Goal: Task Accomplishment & Management: Use online tool/utility

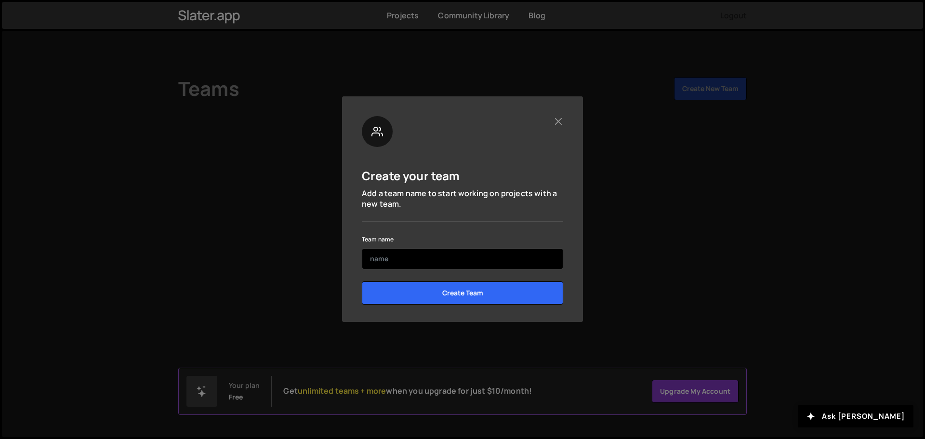
click at [411, 258] on input "text" at bounding box center [462, 258] width 201 height 21
type input "[PERSON_NAME]"
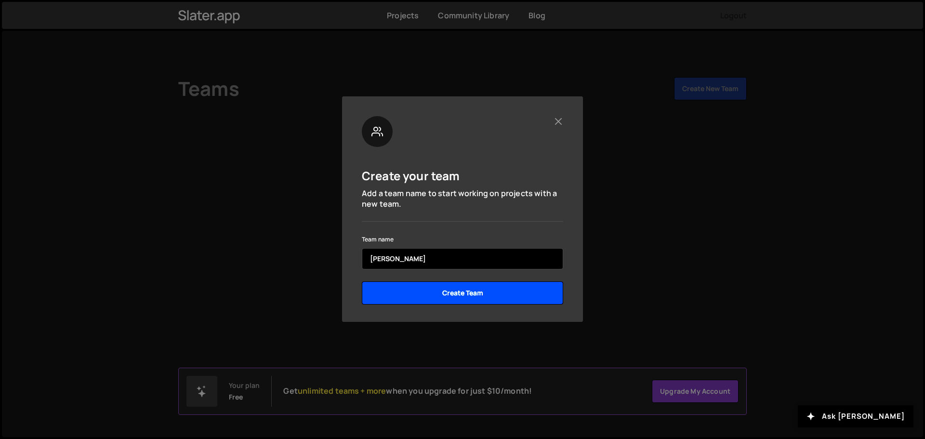
click at [362, 281] on input "Create Team" at bounding box center [462, 292] width 201 height 23
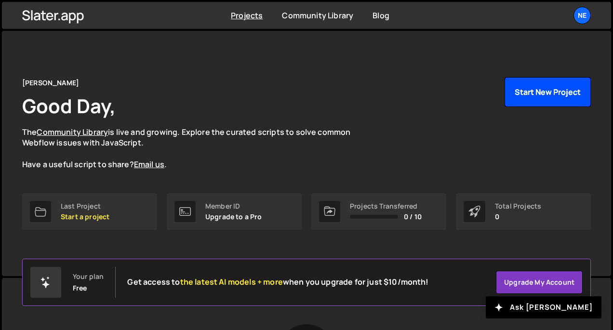
click at [559, 90] on button "Start New Project" at bounding box center [547, 92] width 86 height 30
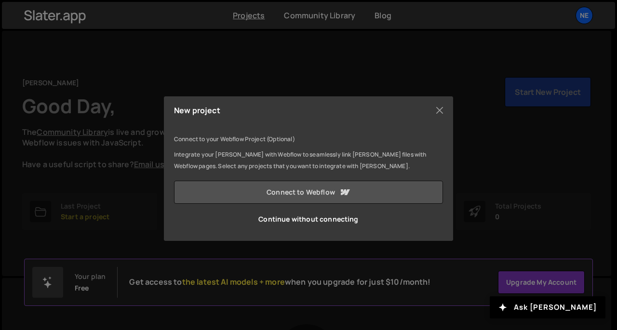
click at [340, 190] on icon at bounding box center [345, 192] width 12 height 12
